Goal: Task Accomplishment & Management: Manage account settings

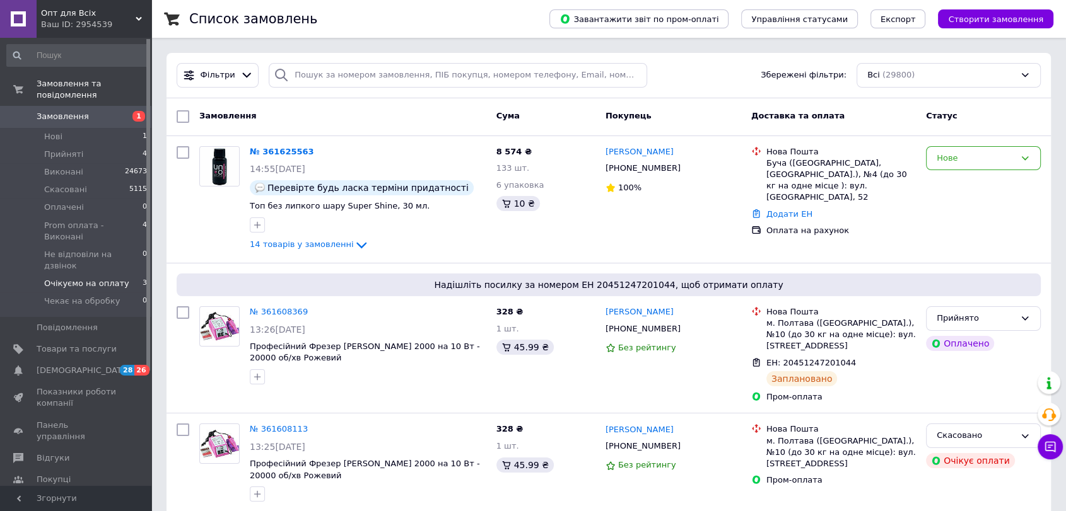
click at [102, 275] on li "Очікуємо на оплату 3" at bounding box center [77, 284] width 155 height 18
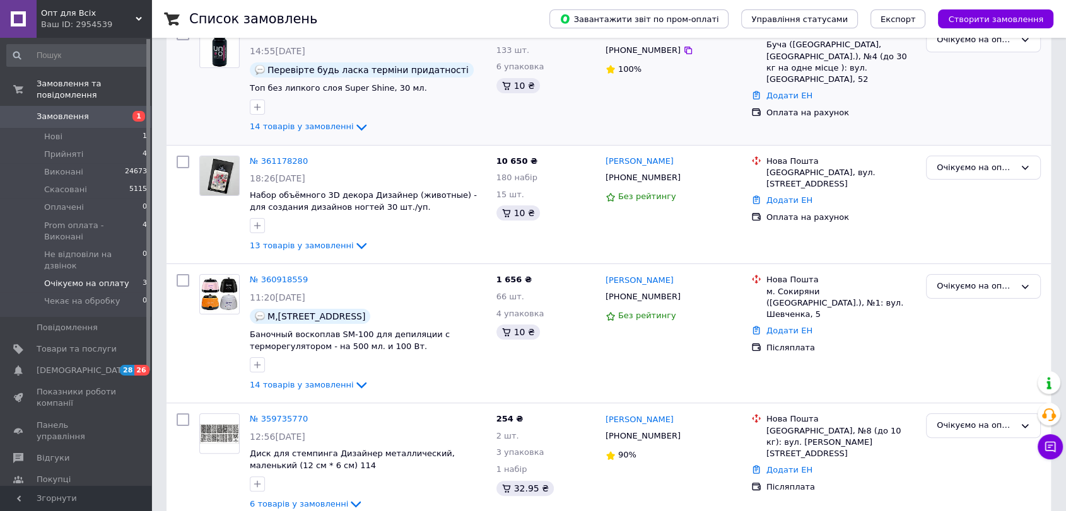
scroll to position [188, 0]
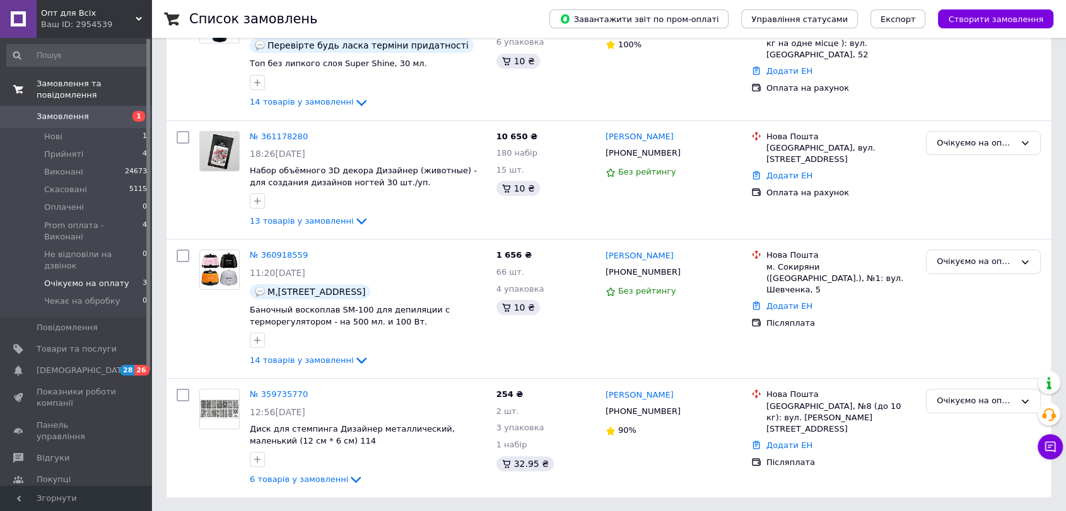
drag, startPoint x: 77, startPoint y: 110, endPoint x: 107, endPoint y: 85, distance: 39.3
click at [77, 111] on span "Замовлення" at bounding box center [63, 116] width 52 height 11
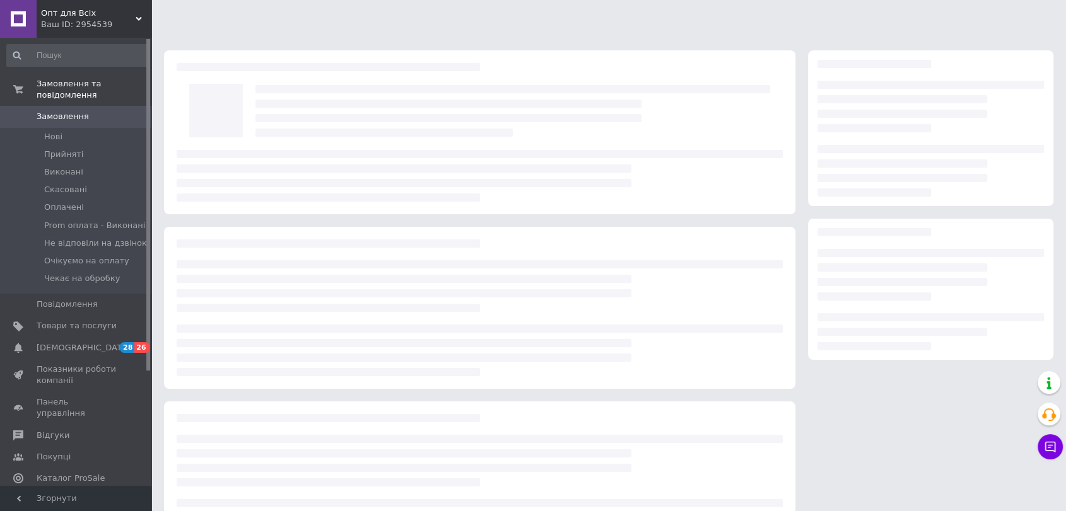
click at [590, 474] on div at bounding box center [479, 483] width 631 height 162
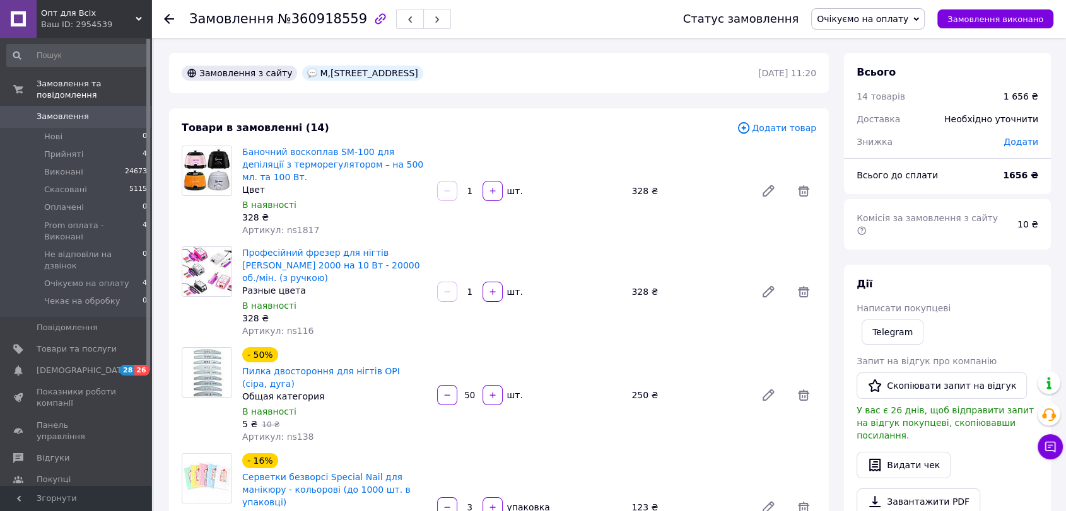
click at [675, 493] on div "- 16% Серветки безворсі Special Nail для манікюру - кольорові (до 1000 шт. в уп…" at bounding box center [529, 508] width 584 height 114
click at [843, 20] on span "Очікуємо на оплату" at bounding box center [862, 19] width 91 height 10
click at [862, 25] on span "Очікуємо на оплату" at bounding box center [868, 18] width 114 height 21
click at [866, 38] on li "Прийнято" at bounding box center [869, 44] width 115 height 19
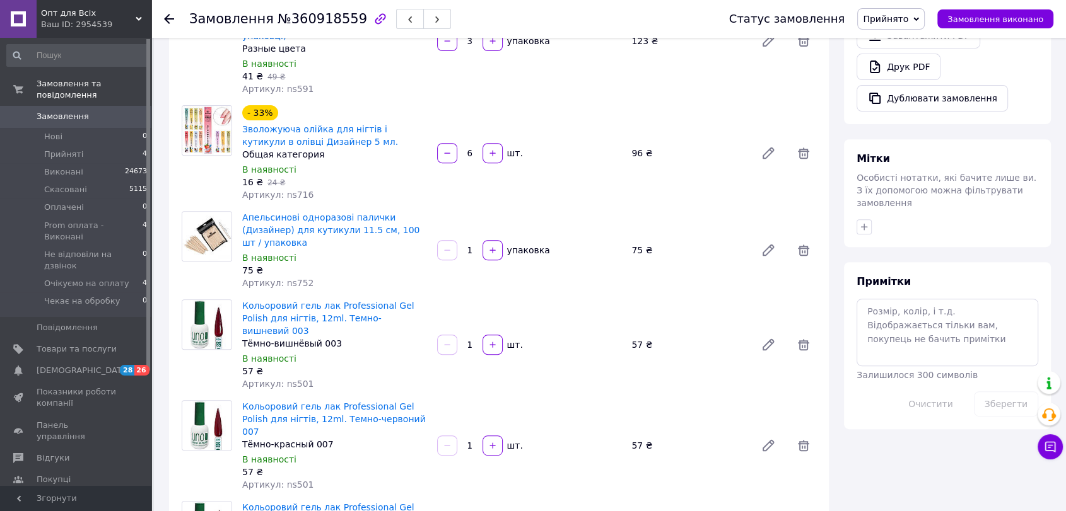
scroll to position [350, 0]
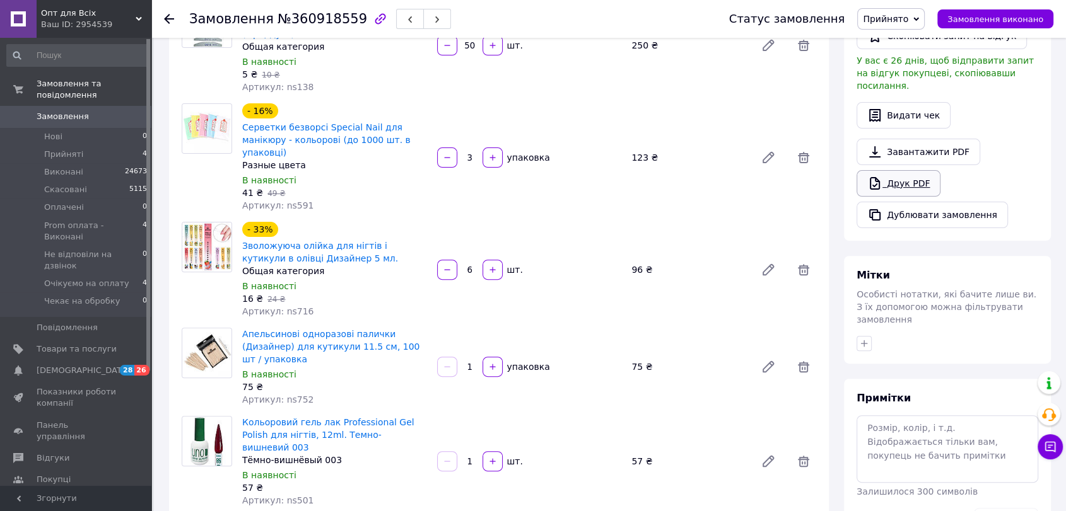
click at [925, 170] on link "Друк PDF" at bounding box center [898, 183] width 84 height 26
click at [926, 139] on link "Завантажити PDF" at bounding box center [918, 152] width 124 height 26
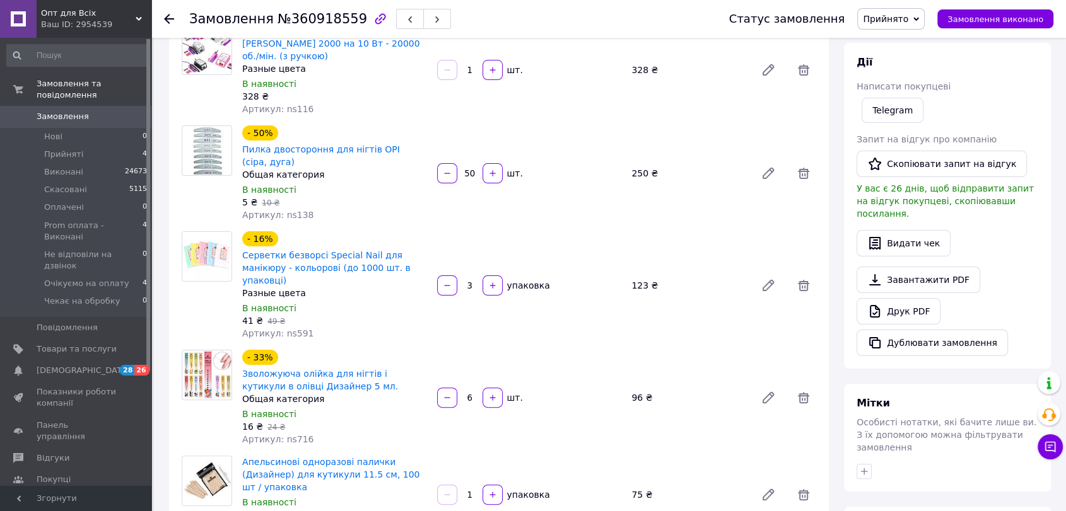
scroll to position [0, 0]
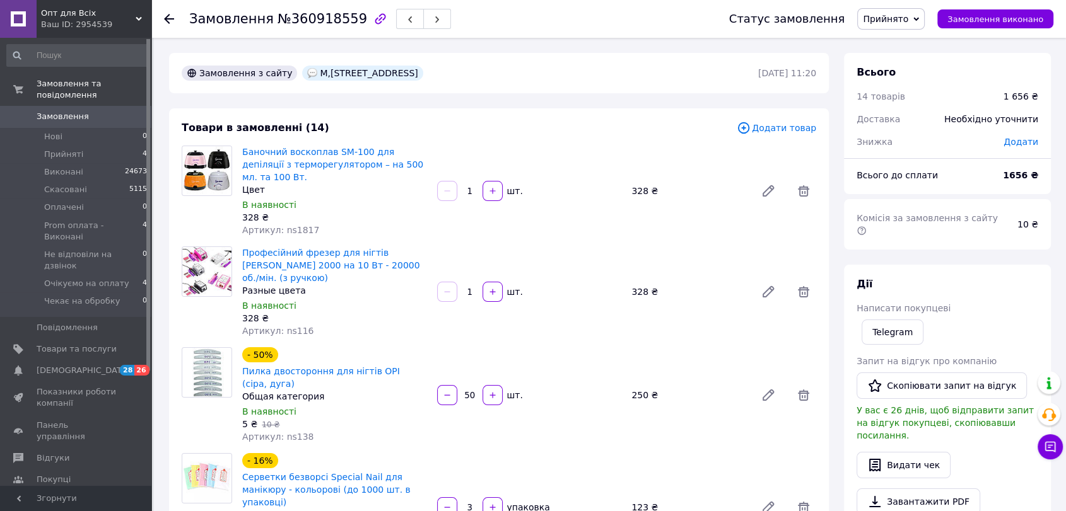
click at [969, 243] on div "Всього 14 товарів 1 656 ₴ Доставка Необхідно уточнити Знижка Додати Всього до с…" at bounding box center [947, 474] width 207 height 843
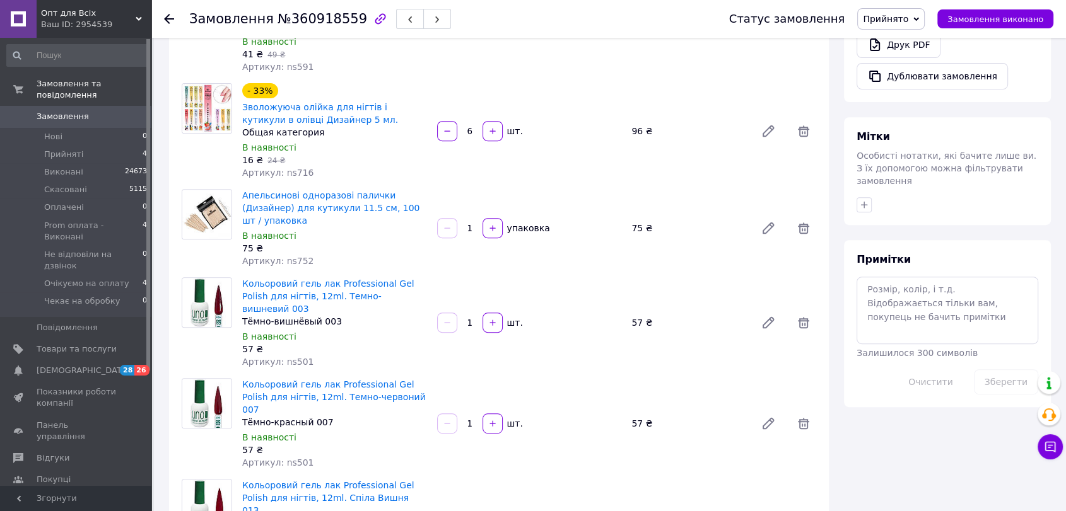
scroll to position [584, 0]
